Goal: Navigation & Orientation: Understand site structure

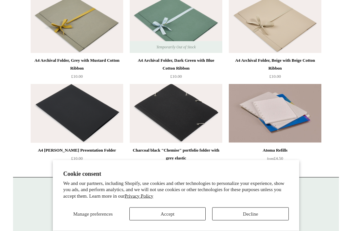
scroll to position [91, 0]
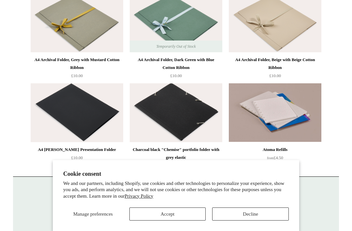
click at [204, 29] on img at bounding box center [176, 22] width 93 height 59
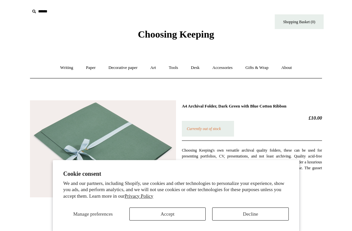
click at [57, 75] on link "Writing +" at bounding box center [66, 67] width 25 height 17
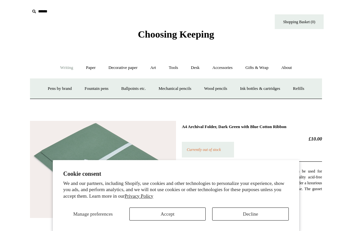
click at [74, 68] on link "Writing -" at bounding box center [66, 67] width 25 height 17
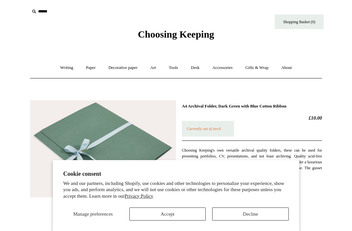
click at [97, 64] on link "Paper +" at bounding box center [91, 67] width 22 height 17
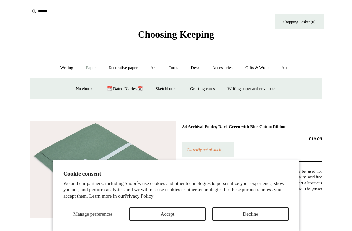
click at [297, 90] on div "Notebooks + All CK composition ledgers Plain Ruled Gridded & Dotted Fountain pe…" at bounding box center [176, 88] width 292 height 21
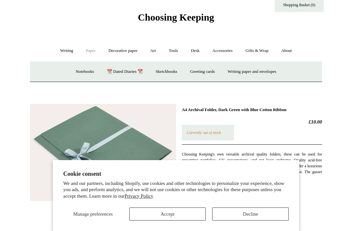
scroll to position [9, 0]
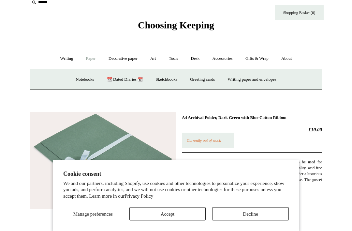
click at [127, 79] on link "📆 Dated Diaries 📆" at bounding box center [125, 79] width 48 height 17
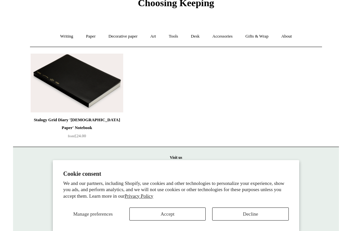
scroll to position [28, 0]
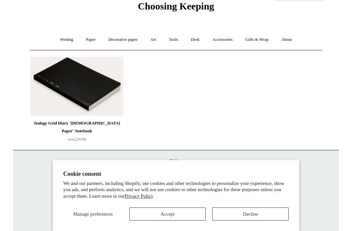
click at [153, 42] on link "Art +" at bounding box center [153, 39] width 17 height 17
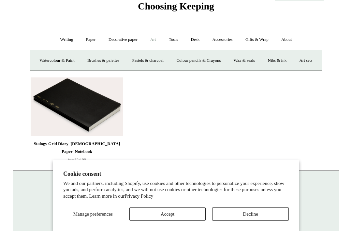
click at [236, 41] on link "Accessories +" at bounding box center [223, 39] width 32 height 17
click at [103, 58] on link "Pen cases" at bounding box center [104, 60] width 28 height 17
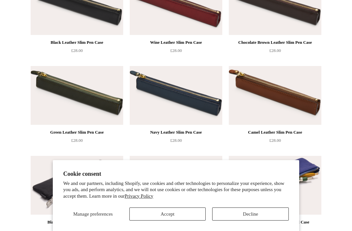
scroll to position [239, 0]
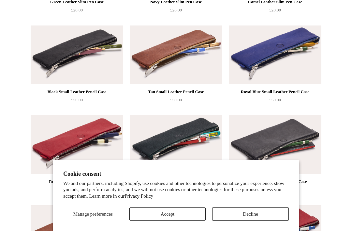
click at [255, 220] on button "Decline" at bounding box center [250, 213] width 77 height 13
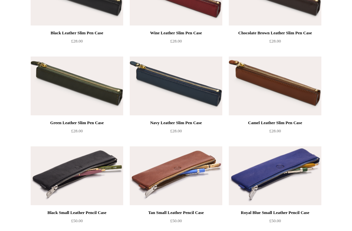
scroll to position [0, 0]
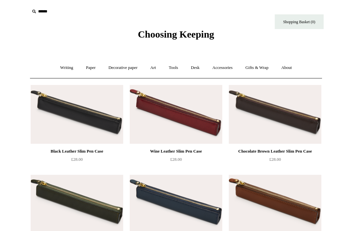
click at [288, 70] on link "About +" at bounding box center [287, 67] width 23 height 17
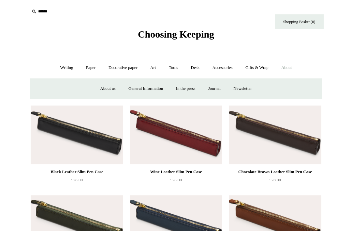
click at [233, 65] on link "Accessories +" at bounding box center [223, 67] width 32 height 17
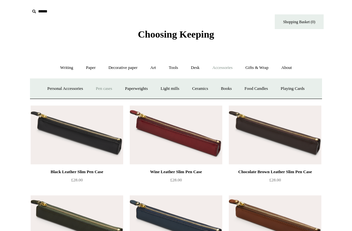
click at [218, 94] on link "Books" at bounding box center [226, 88] width 23 height 17
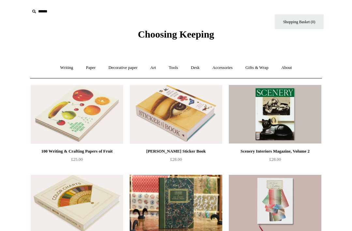
click at [197, 65] on link "Desk +" at bounding box center [195, 67] width 21 height 17
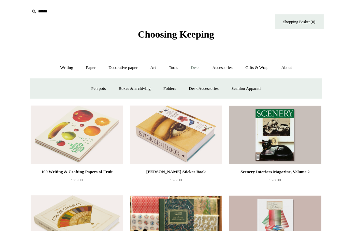
click at [175, 86] on link "Folders" at bounding box center [170, 88] width 24 height 17
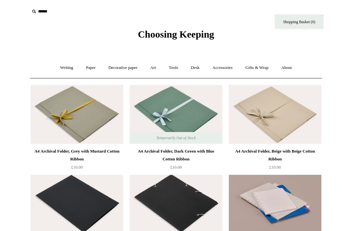
click at [190, 71] on link "Desk +" at bounding box center [195, 67] width 21 height 17
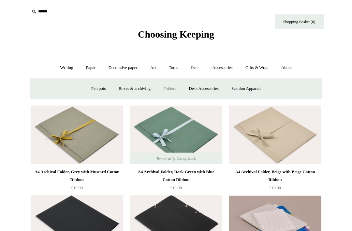
click at [217, 85] on link "Desk Accessories" at bounding box center [203, 88] width 41 height 17
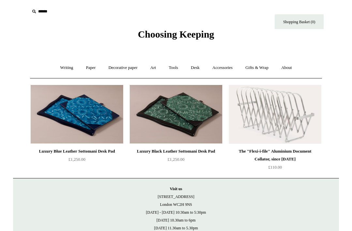
click at [201, 67] on link "Desk +" at bounding box center [195, 67] width 21 height 17
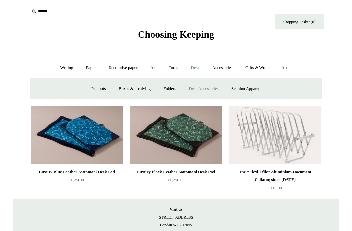
click at [258, 90] on link "Scanlon Apparati" at bounding box center [246, 88] width 41 height 17
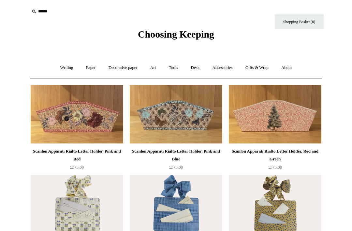
click at [199, 64] on link "Desk +" at bounding box center [195, 67] width 21 height 17
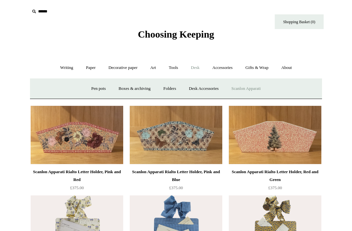
click at [99, 85] on link "Pen pots" at bounding box center [98, 88] width 26 height 17
